Goal: Information Seeking & Learning: Learn about a topic

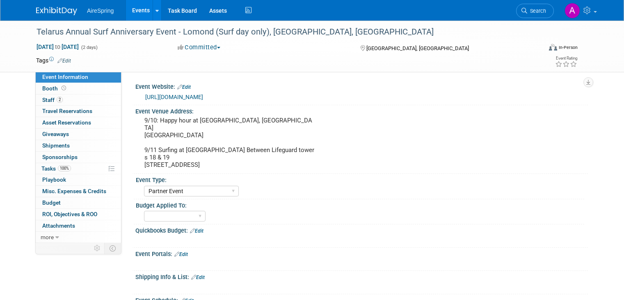
select select "Partner Event"
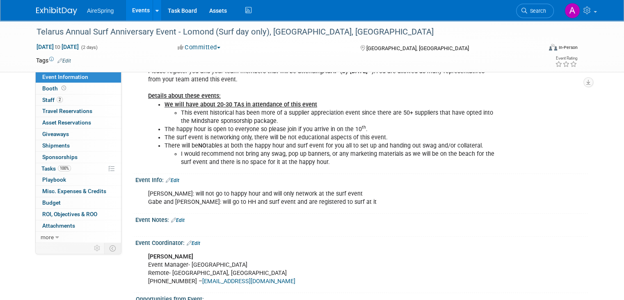
click at [148, 117] on ul "We will have about 20-30 TAs in attendance of this event This event historical …" at bounding box center [321, 134] width 347 height 66
drag, startPoint x: 135, startPoint y: 14, endPoint x: 143, endPoint y: 14, distance: 8.3
click at [135, 14] on link "Events" at bounding box center [141, 10] width 30 height 21
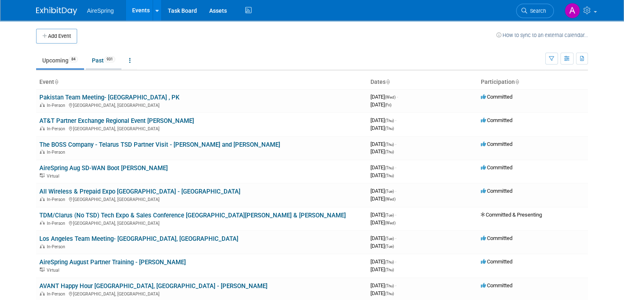
click at [102, 62] on link "Past 931" at bounding box center [104, 61] width 36 height 16
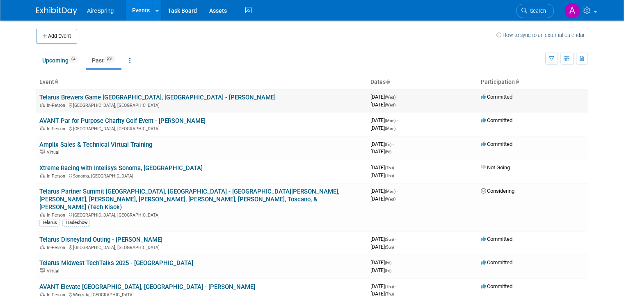
click at [130, 96] on link "Telarus Brewers Game [GEOGRAPHIC_DATA], [GEOGRAPHIC_DATA] - [PERSON_NAME]" at bounding box center [157, 97] width 236 height 7
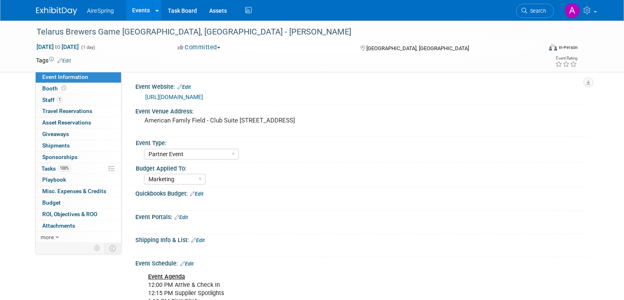
select select "Partner Event"
select select "Marketing"
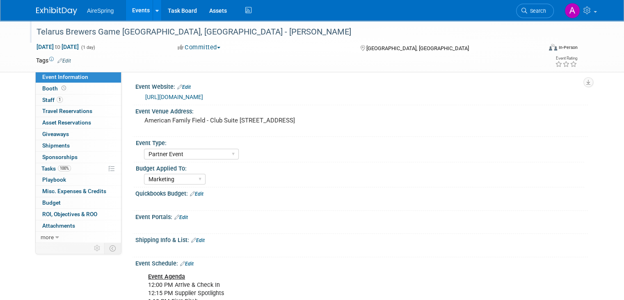
click at [101, 27] on div "Telarus Brewers Game Milwaukee, WI - Curtin" at bounding box center [283, 32] width 498 height 15
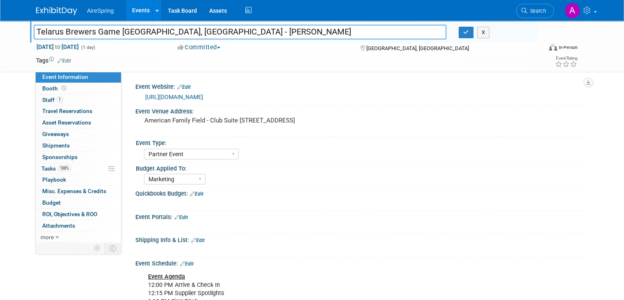
drag, startPoint x: 111, startPoint y: 32, endPoint x: -2, endPoint y: 32, distance: 113.7
click at [0, 32] on html "AireSpring Events Add Event Bulk Upload Events Shareable Event Boards Recently …" at bounding box center [312, 150] width 624 height 300
click at [128, 8] on link "Events" at bounding box center [141, 10] width 30 height 21
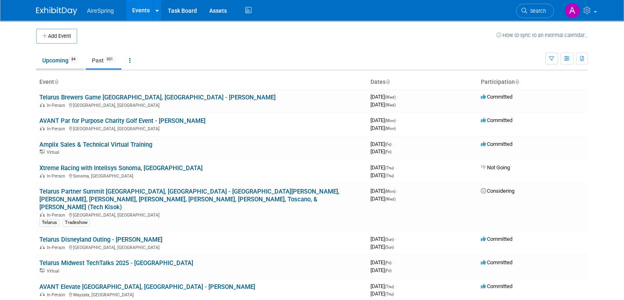
click at [54, 62] on link "Upcoming 84" at bounding box center [60, 61] width 48 height 16
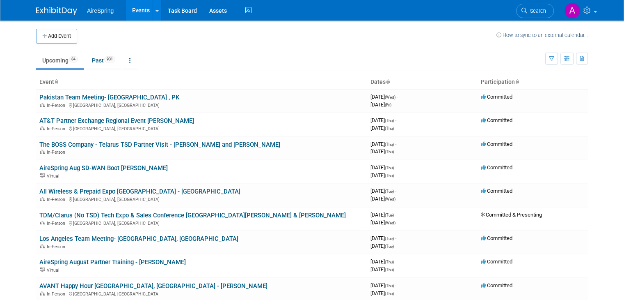
click at [184, 42] on td at bounding box center [287, 36] width 420 height 15
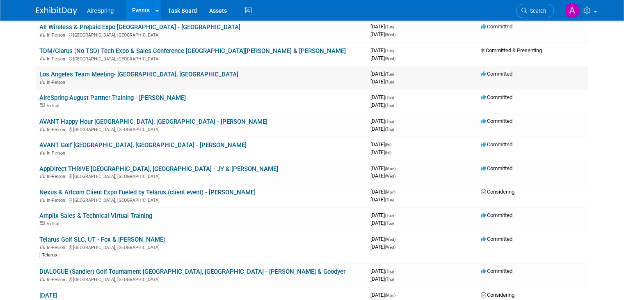
scroll to position [205, 0]
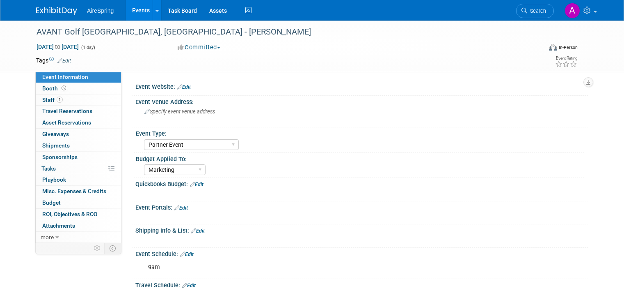
select select "Partner Event"
select select "Marketing"
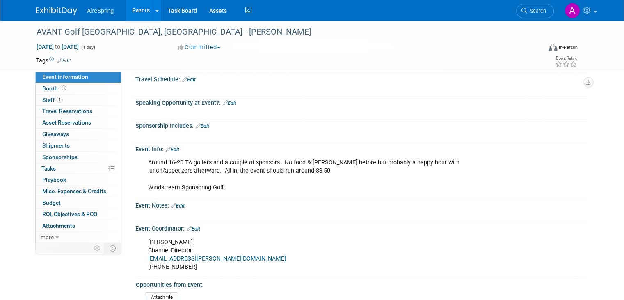
scroll to position [246, 0]
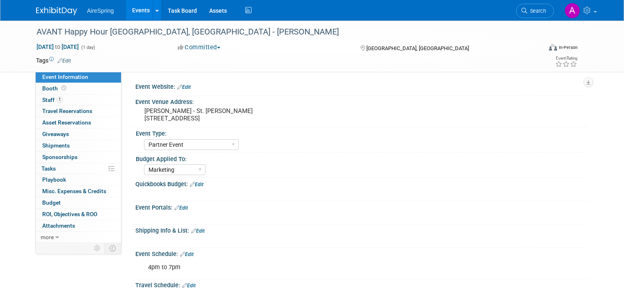
select select "Partner Event"
select select "Marketing"
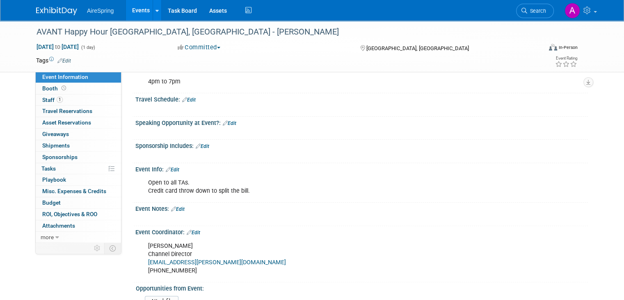
scroll to position [205, 0]
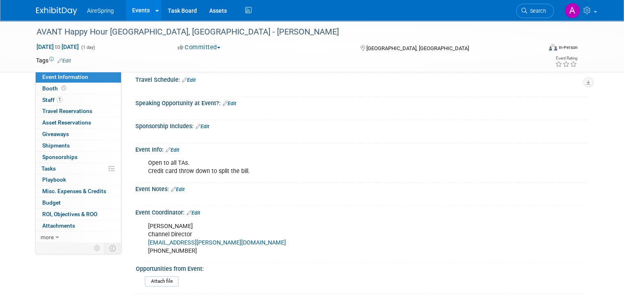
click at [30, 279] on div "Event Information Event Info Booth Booth 1 Staff 1 Staff 0 Travel Reservations …" at bounding box center [312, 54] width 565 height 478
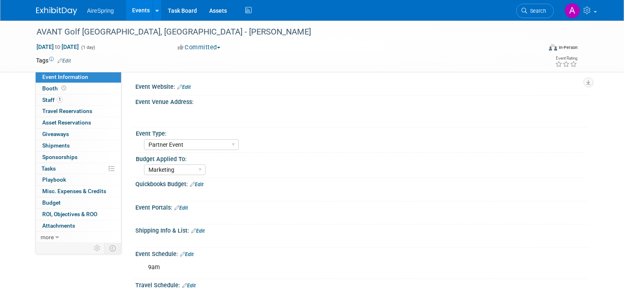
select select "Partner Event"
select select "Marketing"
